Goal: Navigation & Orientation: Find specific page/section

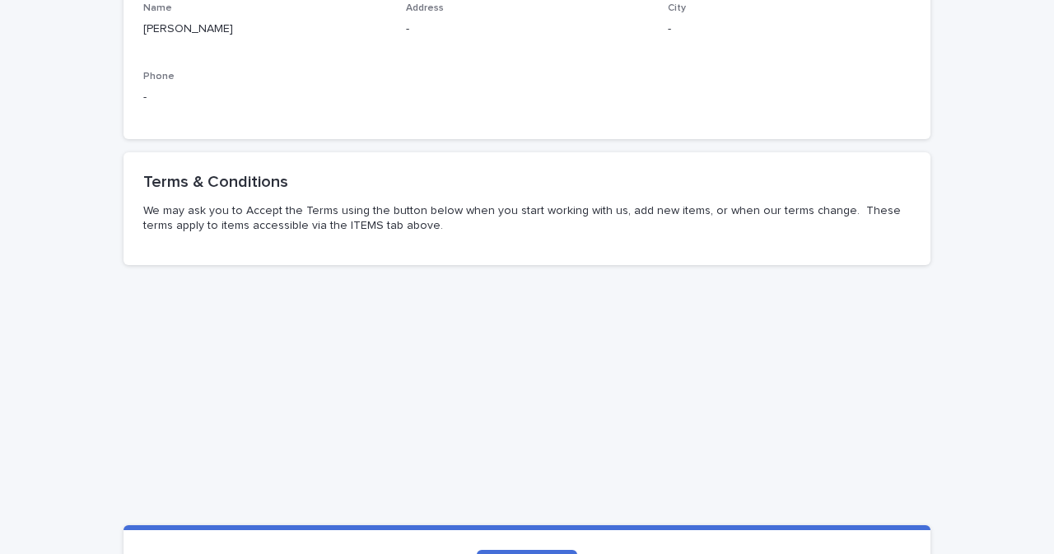
scroll to position [468, 0]
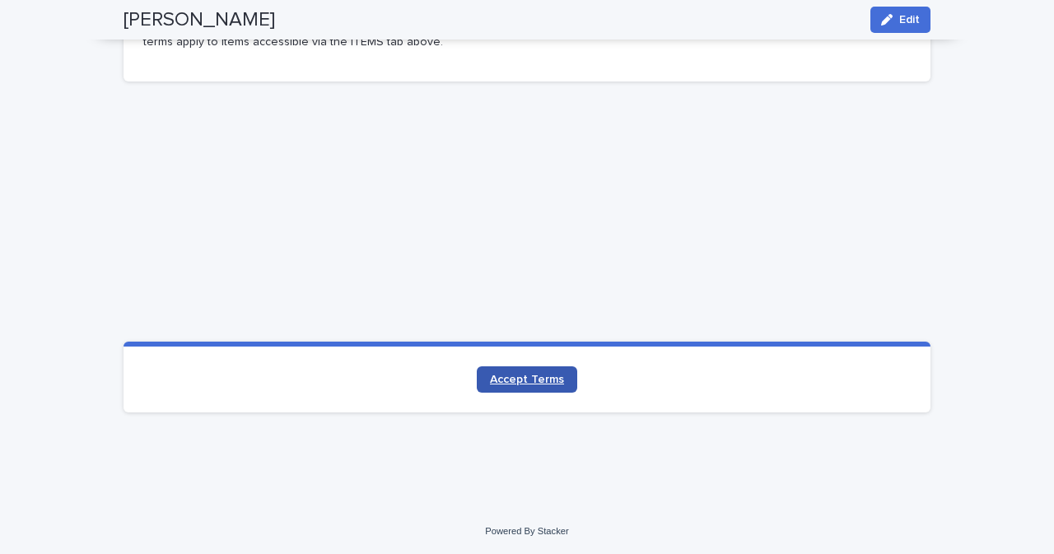
click at [492, 374] on span "Accept Terms" at bounding box center [527, 380] width 74 height 12
click at [491, 383] on span "Accept Terms" at bounding box center [527, 380] width 74 height 12
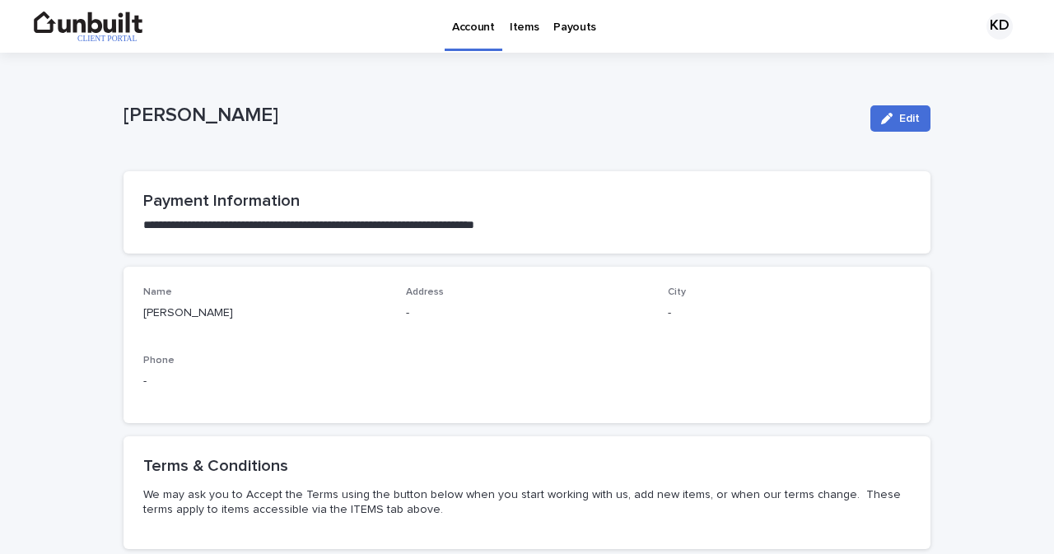
click at [546, 30] on div "Payouts" at bounding box center [575, 17] width 58 height 35
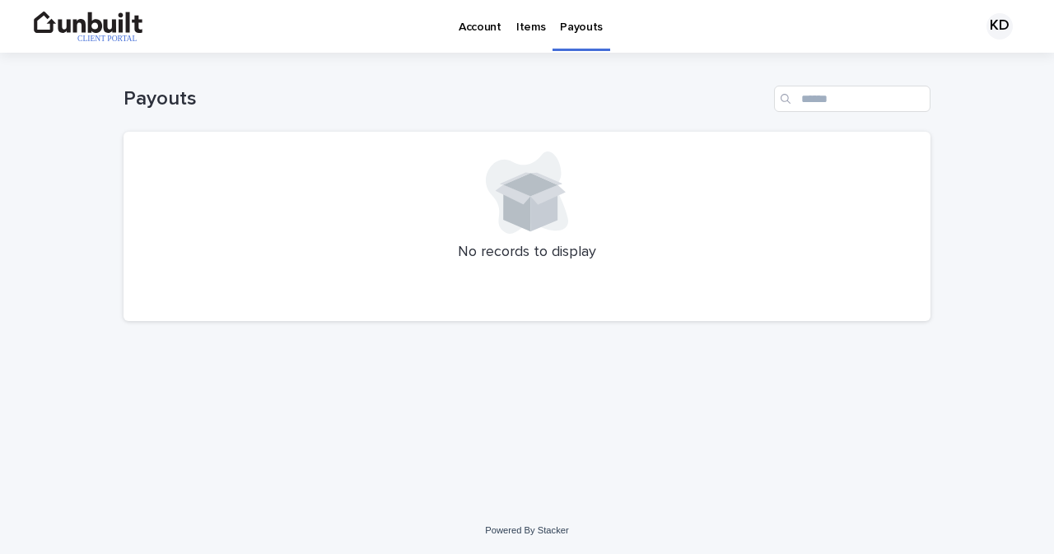
click at [529, 31] on p "Items" at bounding box center [530, 17] width 29 height 35
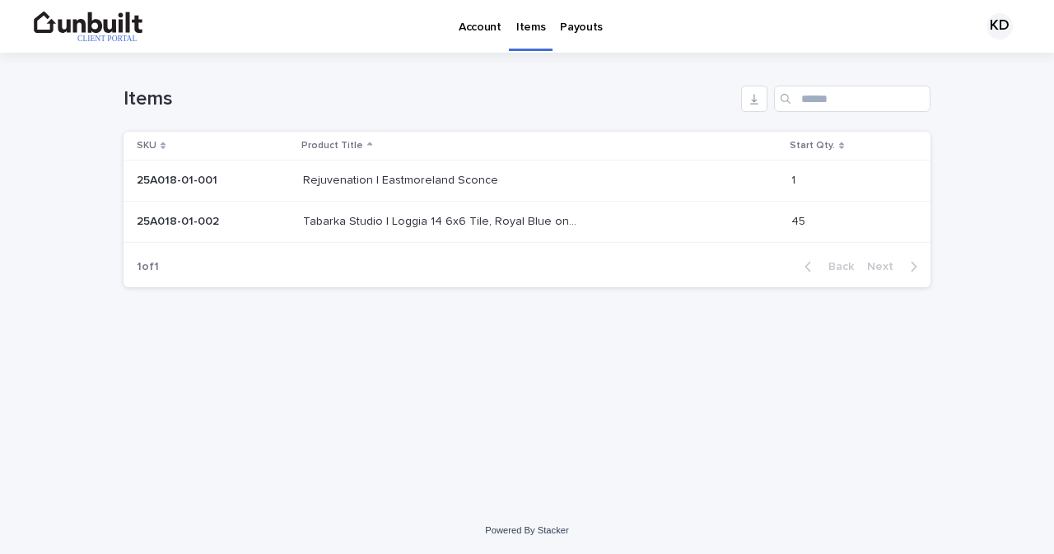
click at [468, 212] on p "Tabarka Studio | Loggia 14 6x6 Tile, Royal Blue on White" at bounding box center [441, 220] width 277 height 17
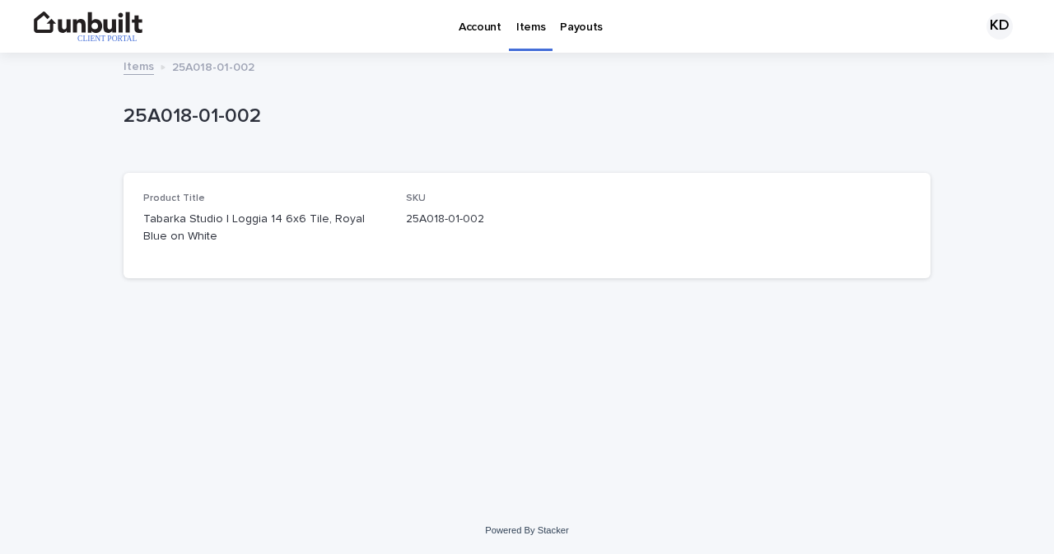
click at [242, 220] on p "Tabarka Studio | Loggia 14 6x6 Tile, Royal Blue on White" at bounding box center [264, 228] width 243 height 35
click at [528, 26] on p "Items" at bounding box center [530, 17] width 29 height 35
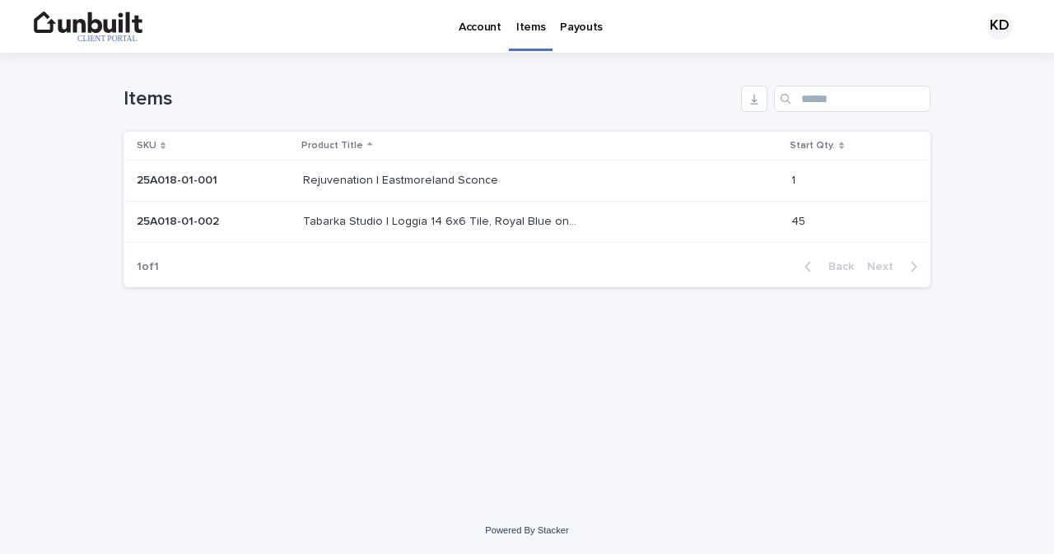
click at [463, 183] on p "Rejuvenation | Eastmoreland Sconce" at bounding box center [402, 178] width 198 height 17
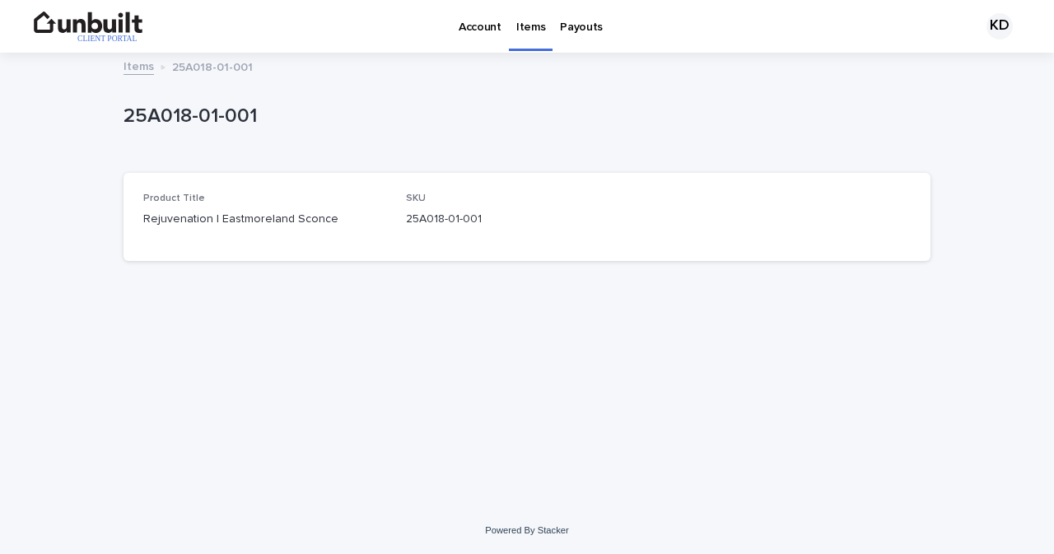
click at [459, 237] on div "SKU 25A018-01-001" at bounding box center [527, 217] width 243 height 49
click at [482, 30] on p "Account" at bounding box center [480, 17] width 43 height 35
